Goal: Information Seeking & Learning: Learn about a topic

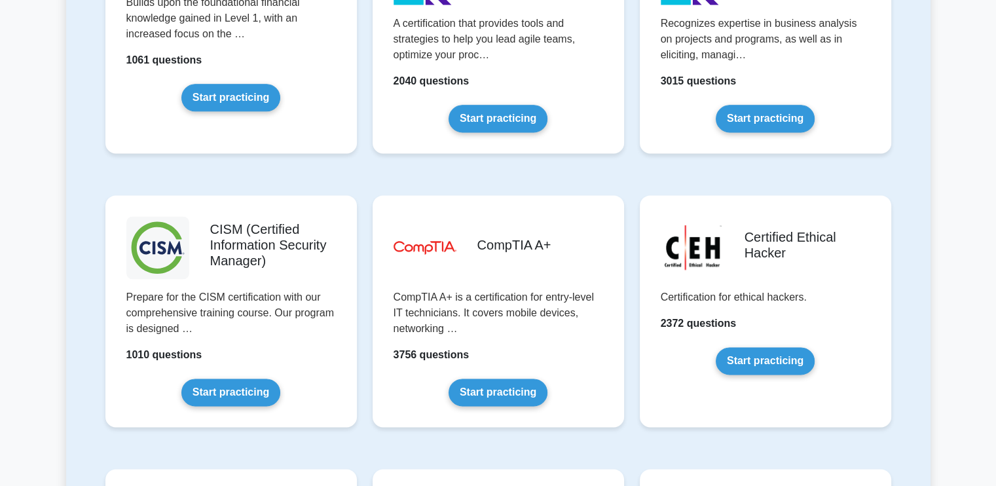
scroll to position [2299, 0]
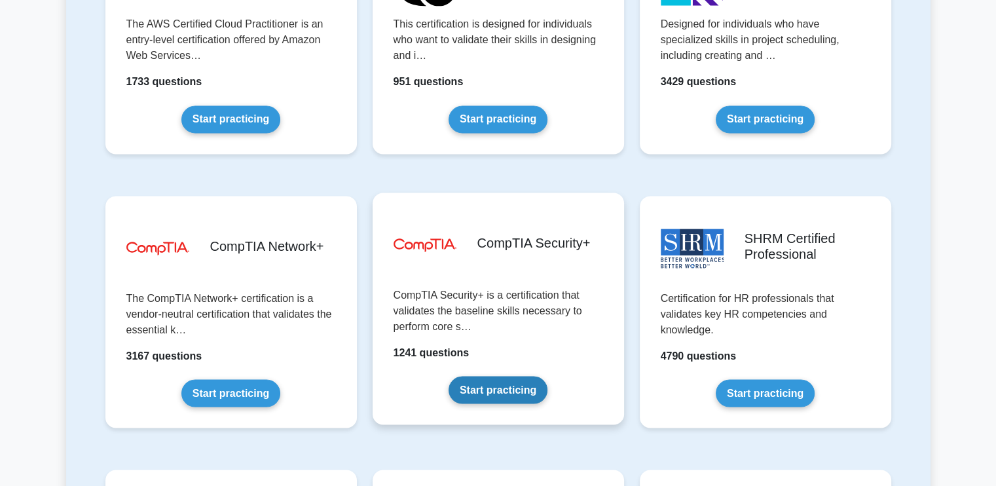
drag, startPoint x: 494, startPoint y: 378, endPoint x: 449, endPoint y: 400, distance: 50.4
drag, startPoint x: 449, startPoint y: 400, endPoint x: 420, endPoint y: 392, distance: 30.5
click at [448, 392] on link "Start practicing" at bounding box center [497, 389] width 99 height 27
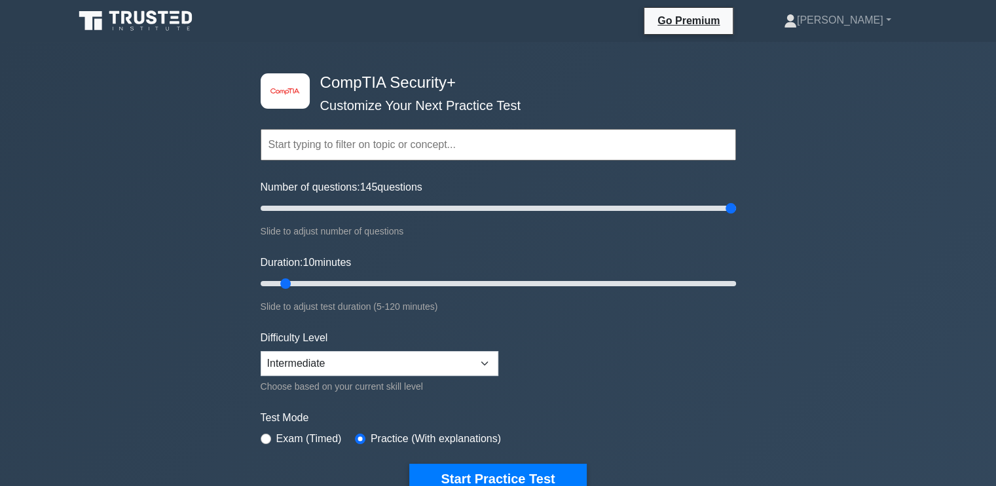
drag, startPoint x: 278, startPoint y: 208, endPoint x: 905, endPoint y: 208, distance: 627.2
type input "200"
click at [736, 208] on input "Number of questions: 145 questions" at bounding box center [498, 208] width 475 height 16
drag, startPoint x: 636, startPoint y: 145, endPoint x: 498, endPoint y: 285, distance: 197.2
type input "65"
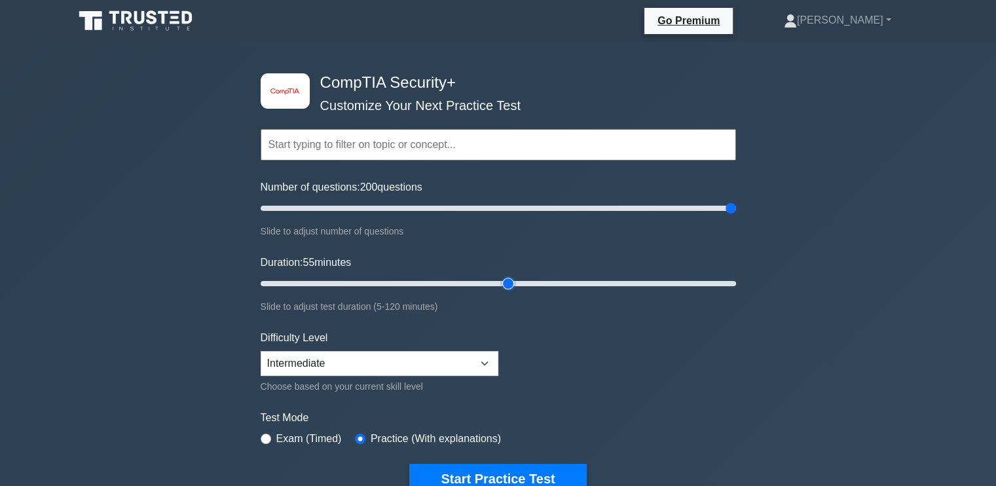
click at [498, 285] on input "Duration: 55 minutes" at bounding box center [498, 284] width 475 height 16
drag, startPoint x: 498, startPoint y: 285, endPoint x: 513, endPoint y: 283, distance: 15.2
click at [513, 283] on input "Duration: 65 minutes" at bounding box center [498, 284] width 475 height 16
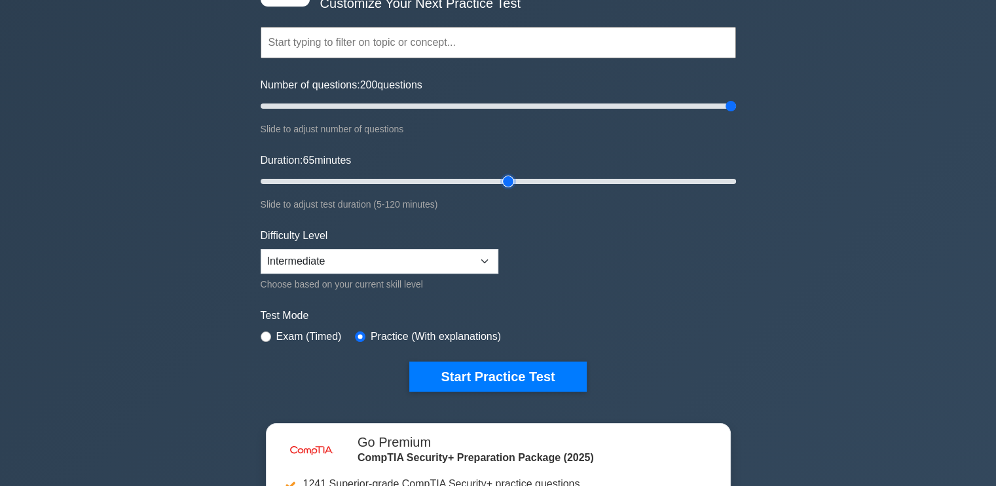
scroll to position [104, 0]
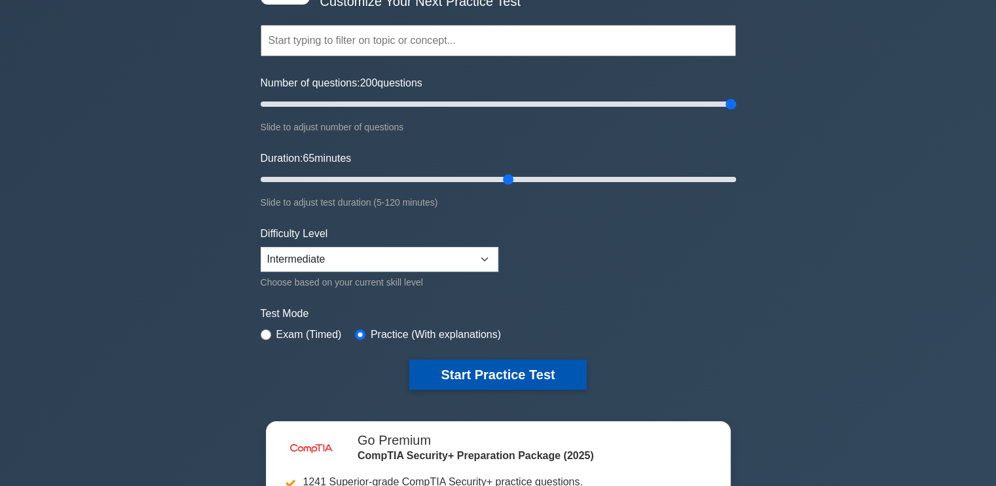
click at [526, 371] on button "Start Practice Test" at bounding box center [497, 374] width 177 height 30
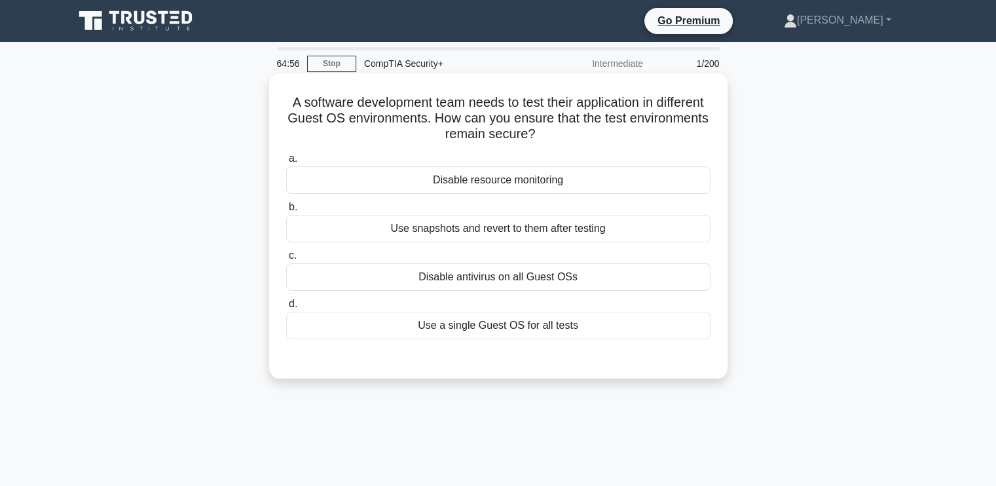
click at [498, 130] on h5 "A software development team needs to test their application in different Guest …" at bounding box center [498, 118] width 427 height 48
click at [500, 186] on div "Disable resource monitoring" at bounding box center [498, 179] width 424 height 27
click at [286, 163] on input "a. Disable resource monitoring" at bounding box center [286, 159] width 0 height 9
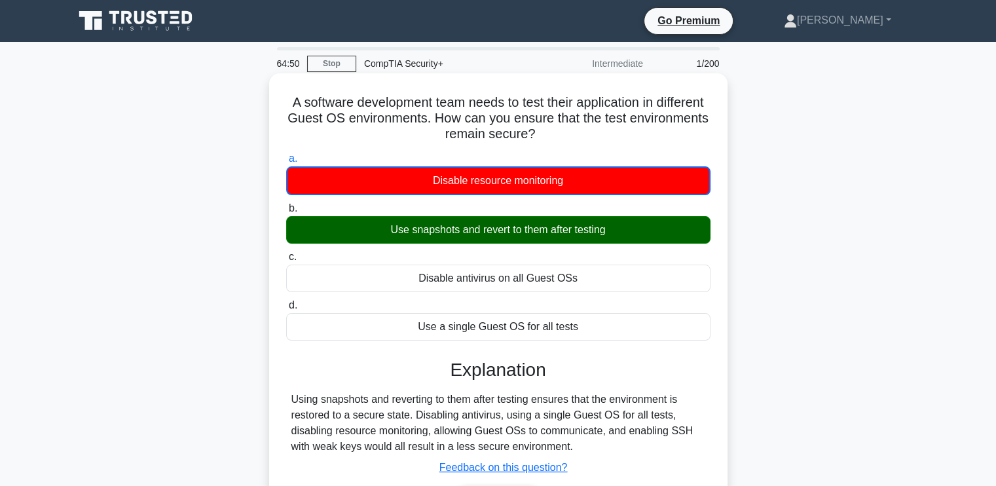
scroll to position [221, 0]
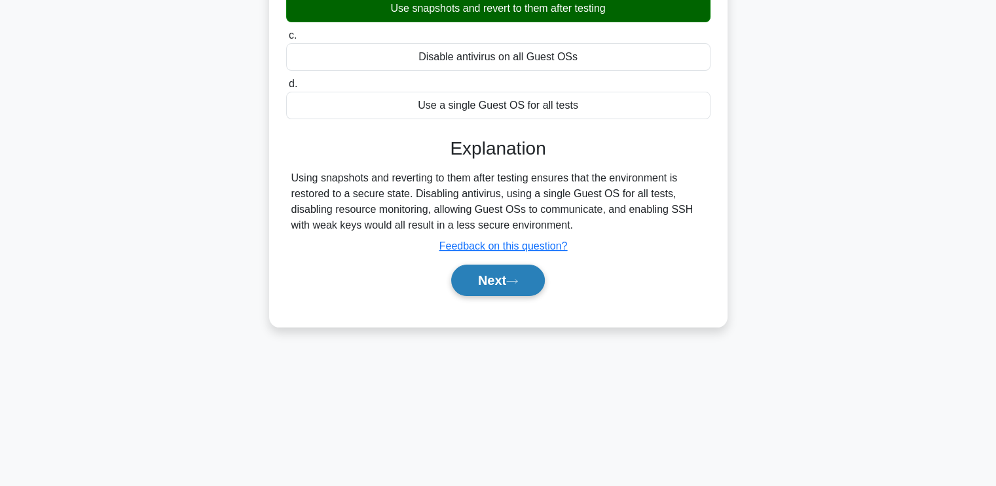
click at [505, 276] on button "Next" at bounding box center [498, 279] width 94 height 31
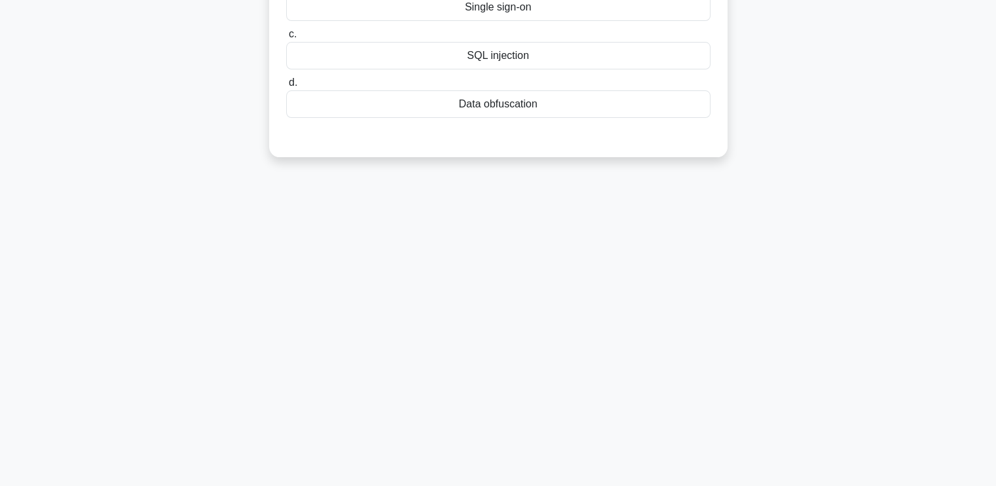
click at [497, 94] on div "Data obfuscation" at bounding box center [498, 103] width 424 height 27
click at [286, 87] on input "d. Data obfuscation" at bounding box center [286, 83] width 0 height 9
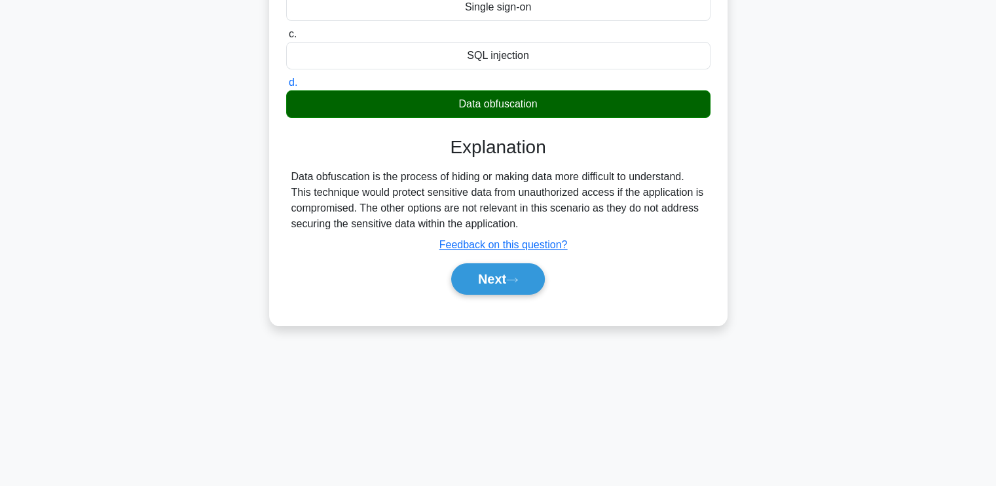
scroll to position [189, 0]
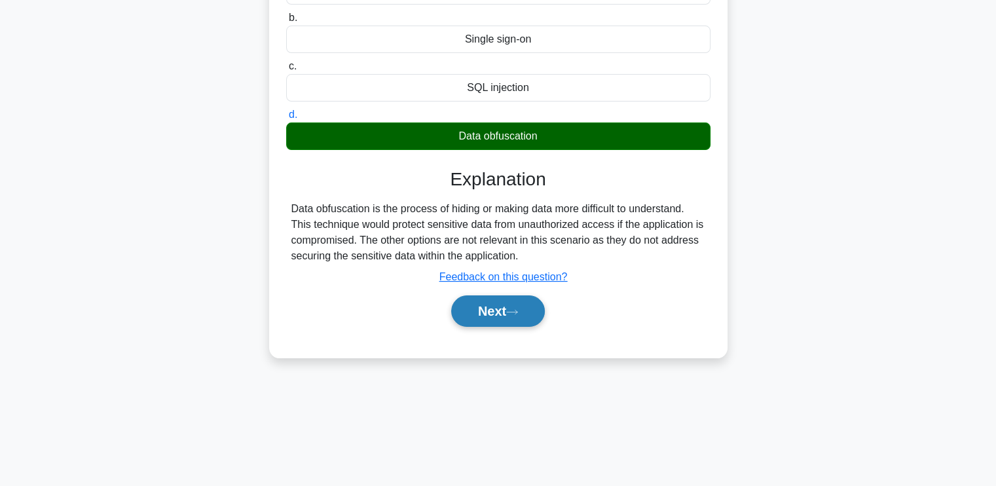
click at [501, 319] on button "Next" at bounding box center [498, 310] width 94 height 31
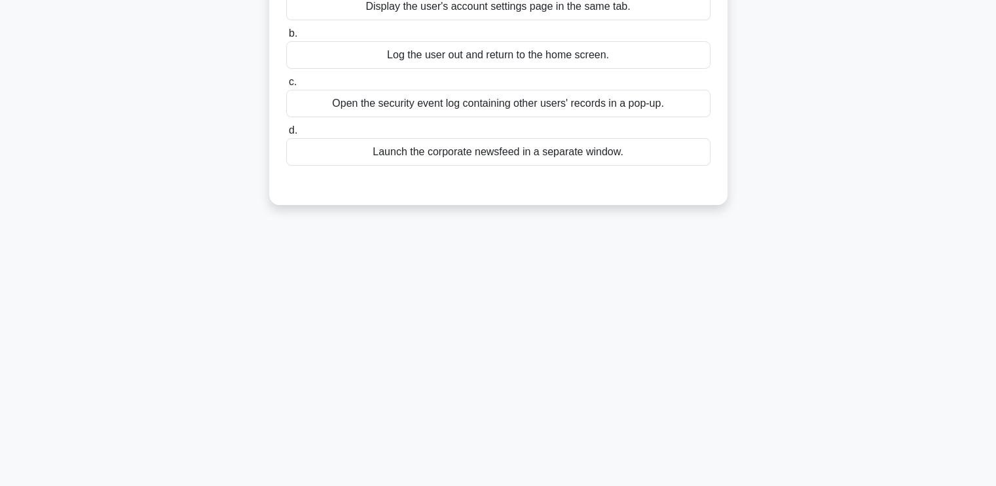
click at [504, 114] on div "Open the security event log containing other users' records in a pop-up." at bounding box center [498, 103] width 424 height 27
click at [286, 86] on input "c. Open the security event log containing other users' records in a pop-up." at bounding box center [286, 82] width 0 height 9
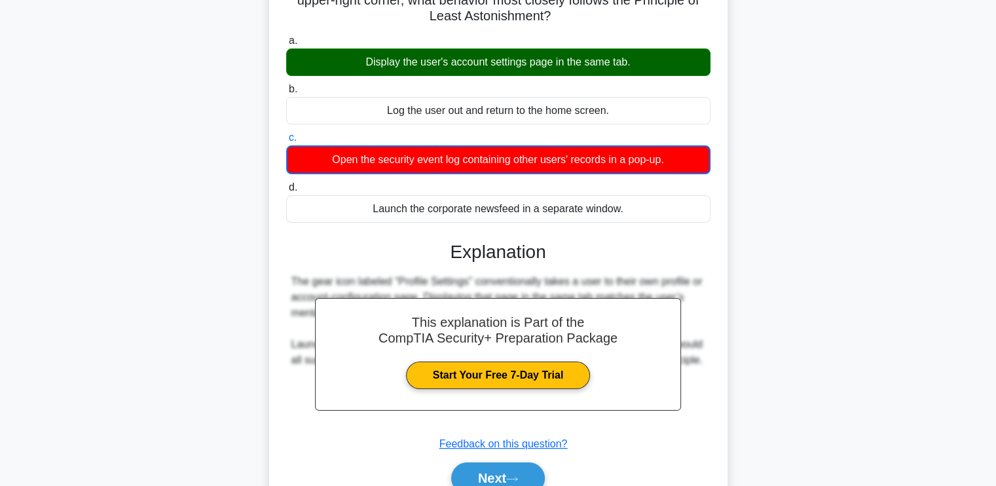
scroll to position [136, 0]
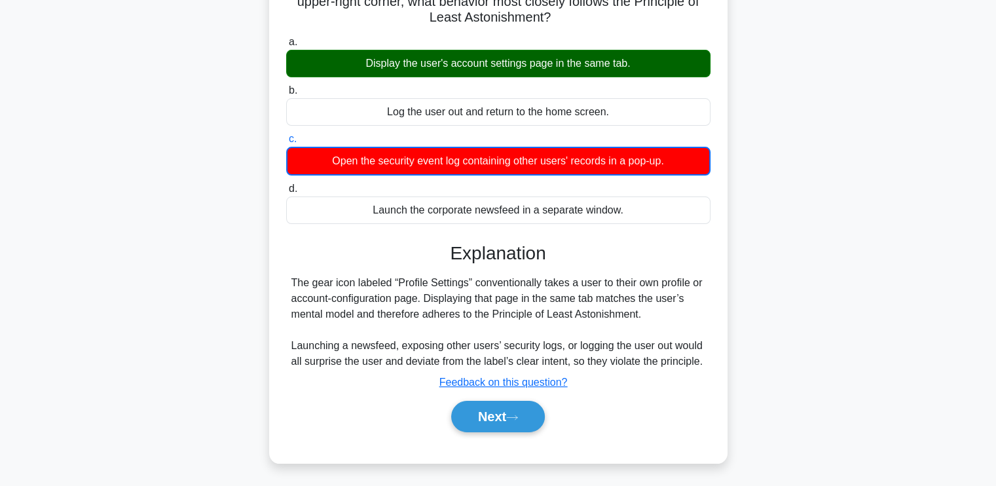
click at [748, 77] on div "A company introduces a new single-sign-on (SSO) web portal. When an employee cl…" at bounding box center [498, 209] width 864 height 537
